Goal: Information Seeking & Learning: Understand process/instructions

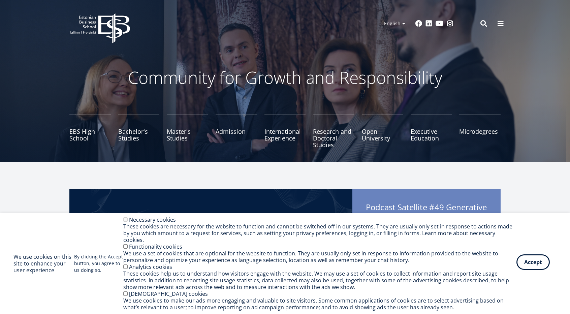
click at [521, 264] on button "Accept" at bounding box center [532, 261] width 33 height 15
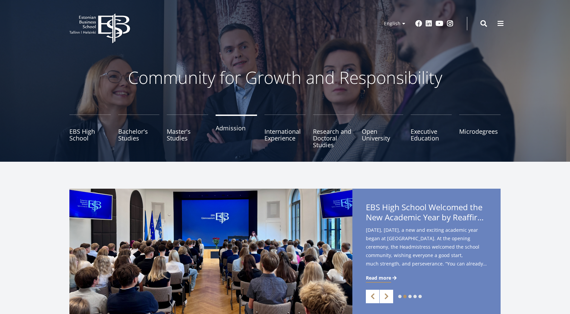
click at [218, 125] on link "Admission" at bounding box center [236, 132] width 41 height 34
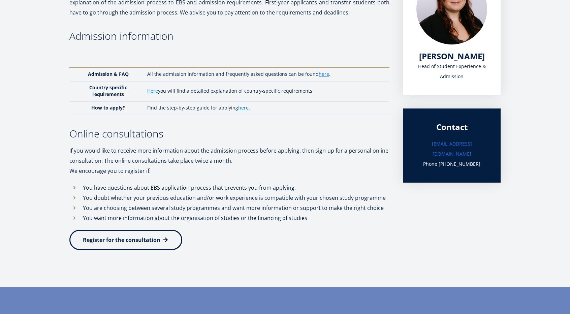
scroll to position [170, 0]
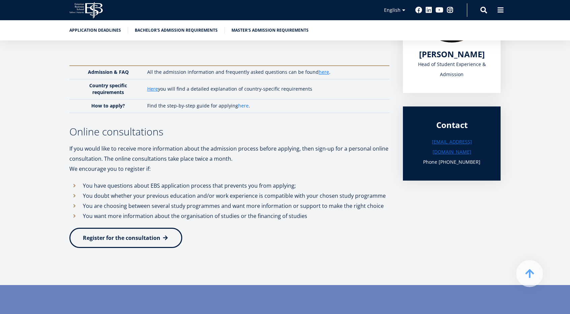
click at [238, 106] on link "here" at bounding box center [243, 105] width 10 height 7
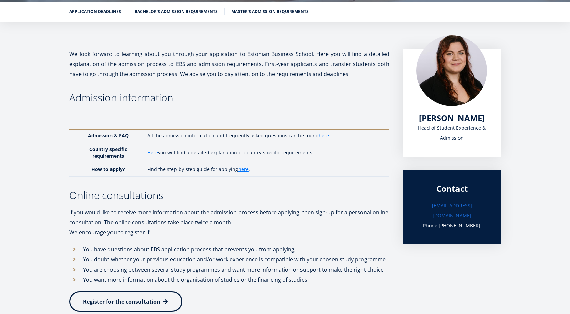
scroll to position [105, 0]
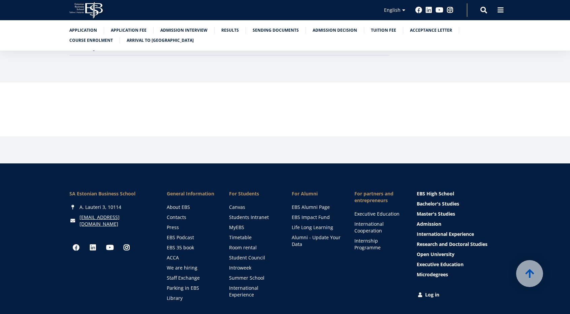
scroll to position [2253, 0]
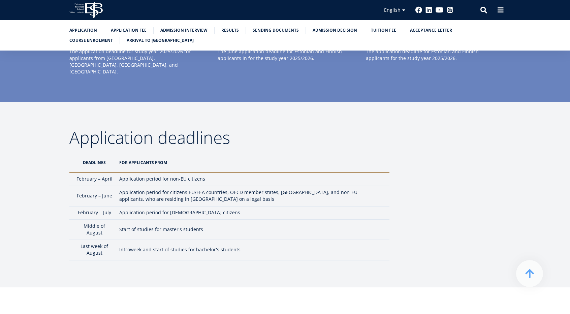
scroll to position [2037, 0]
